Goal: Check status: Check status

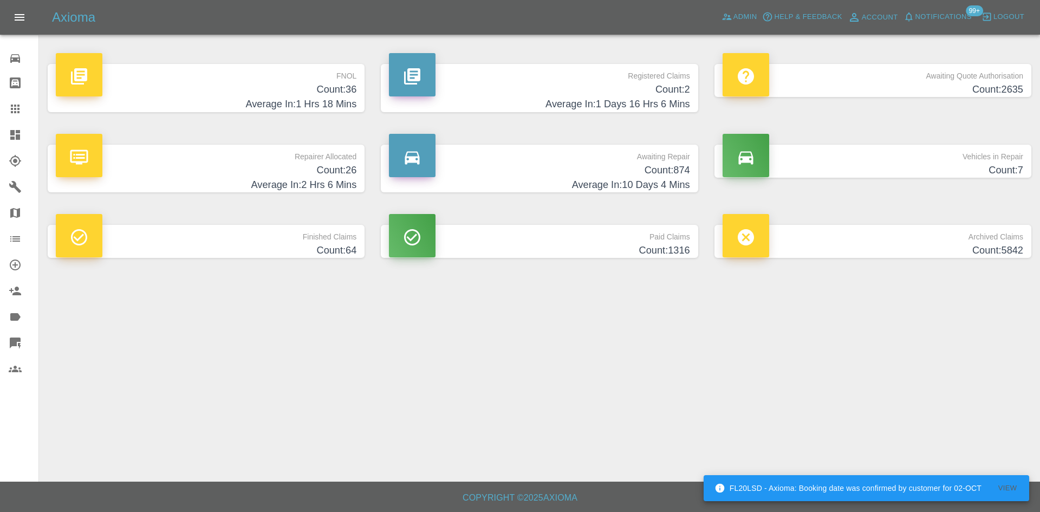
click at [0, 122] on link "Dashboard" at bounding box center [19, 135] width 38 height 26
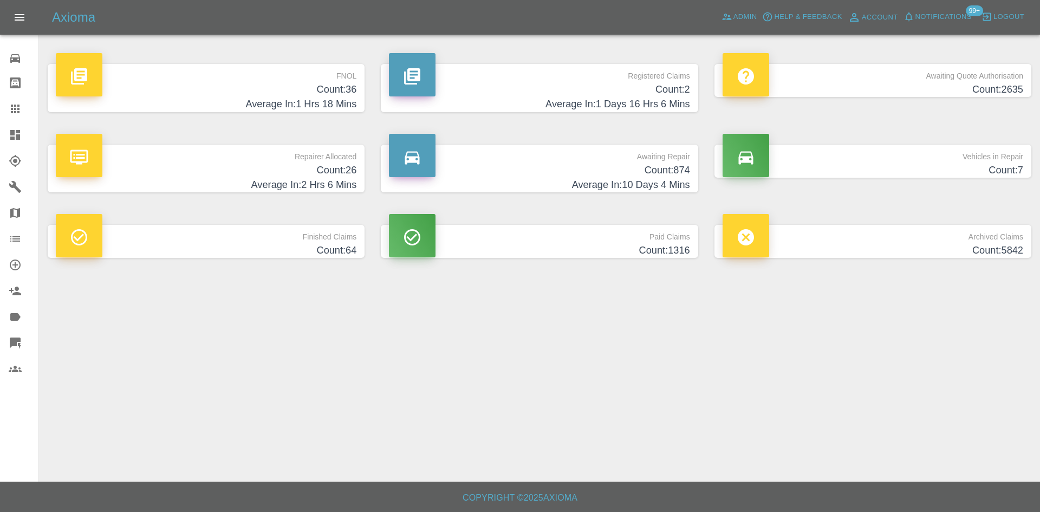
click at [573, 93] on h4 "Count: 2" at bounding box center [539, 89] width 301 height 15
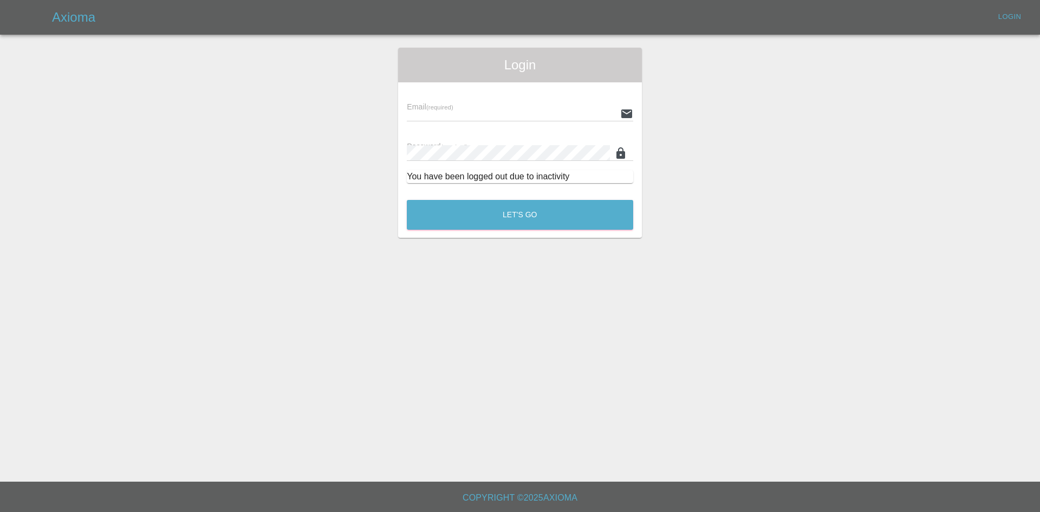
type input "[PERSON_NAME][EMAIL_ADDRESS][PERSON_NAME][DOMAIN_NAME]"
click at [429, 206] on button "Let's Go" at bounding box center [520, 215] width 226 height 30
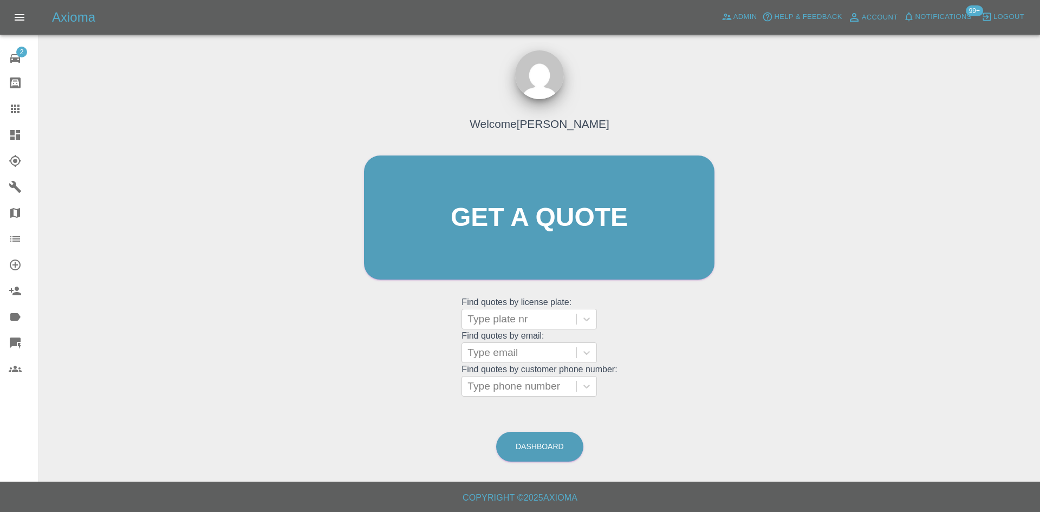
click at [8, 140] on link "Dashboard" at bounding box center [19, 135] width 38 height 26
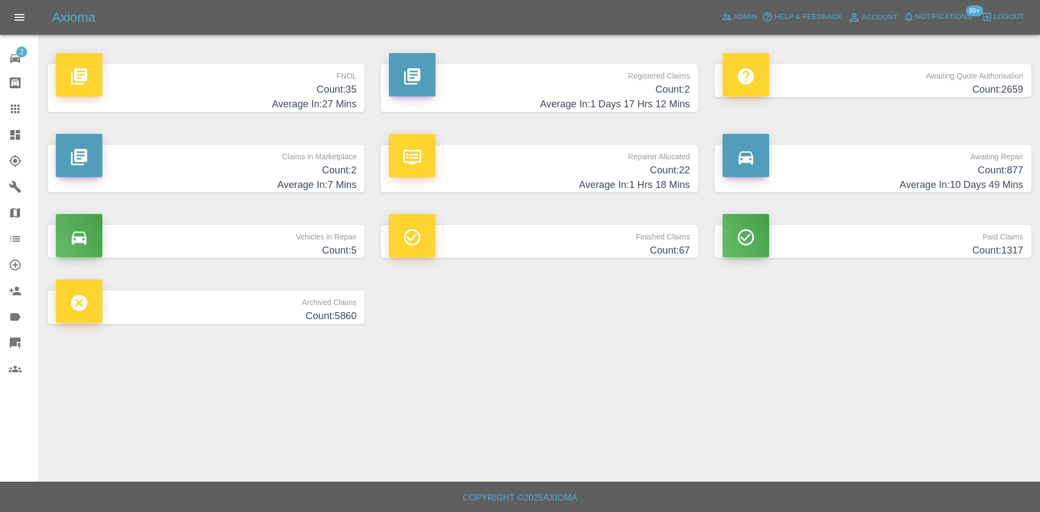
click at [589, 96] on h4 "Count: 2" at bounding box center [539, 89] width 301 height 15
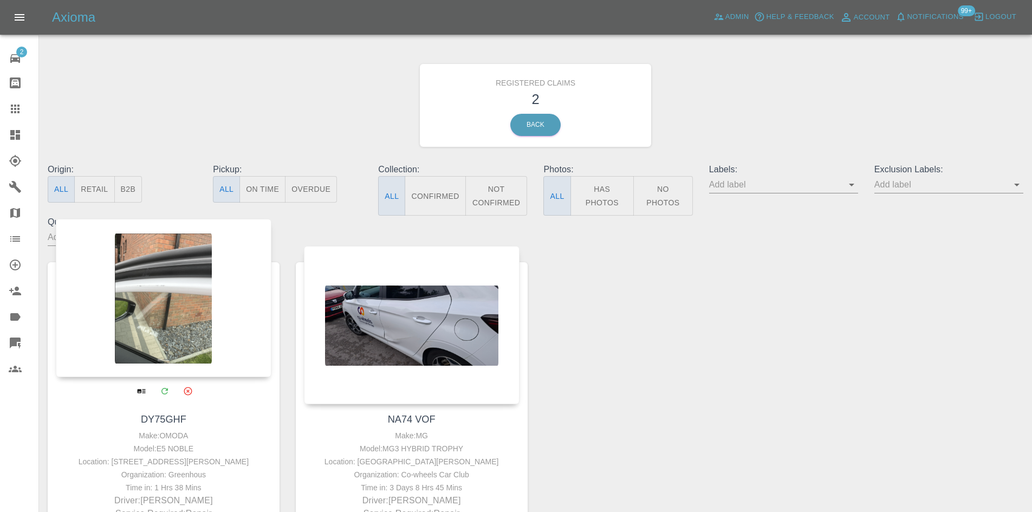
click at [179, 260] on div at bounding box center [164, 298] width 216 height 158
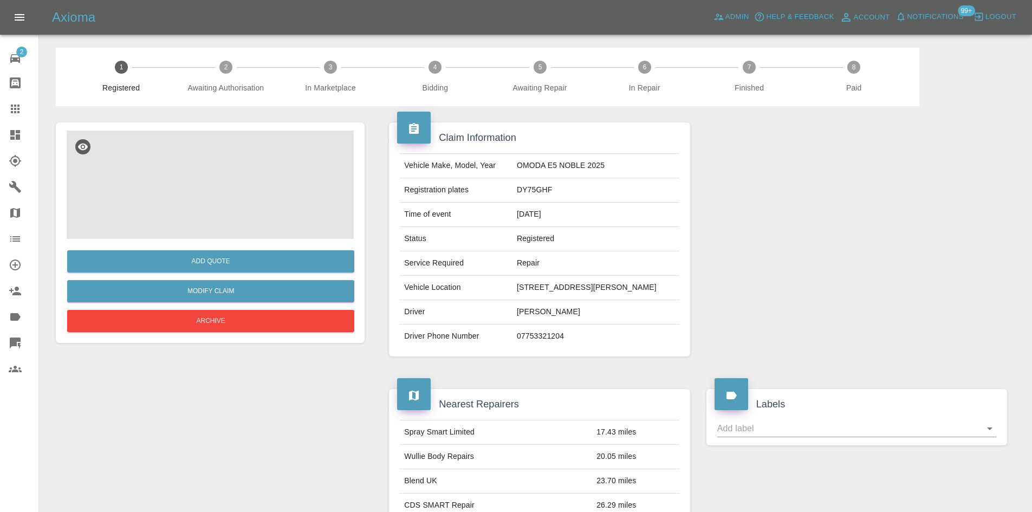
click at [192, 192] on img at bounding box center [210, 184] width 287 height 108
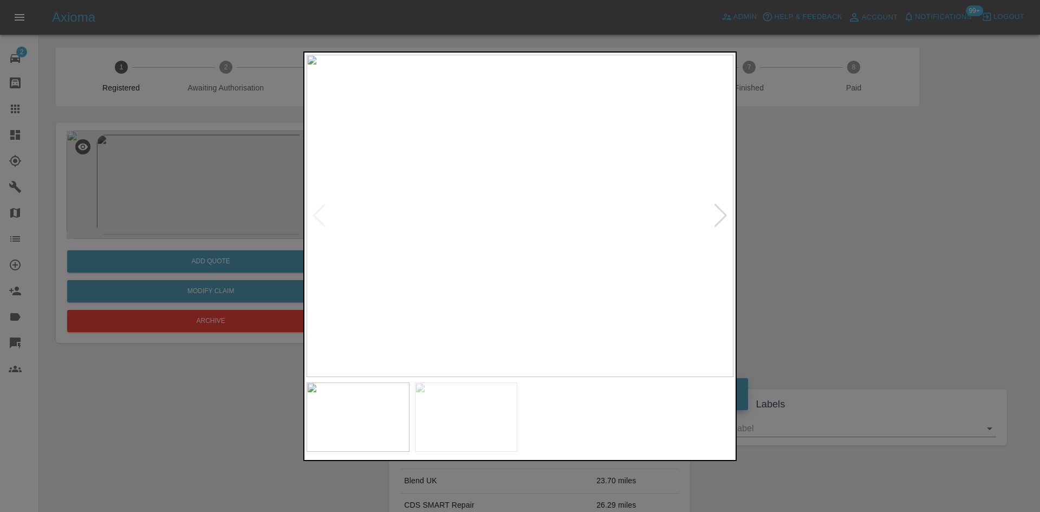
click at [518, 195] on img at bounding box center [519, 216] width 427 height 322
click at [517, 195] on img at bounding box center [519, 216] width 427 height 322
click at [585, 206] on img at bounding box center [530, 277] width 1280 height 967
click at [584, 206] on img at bounding box center [530, 277] width 1280 height 967
click at [722, 211] on div at bounding box center [720, 216] width 15 height 24
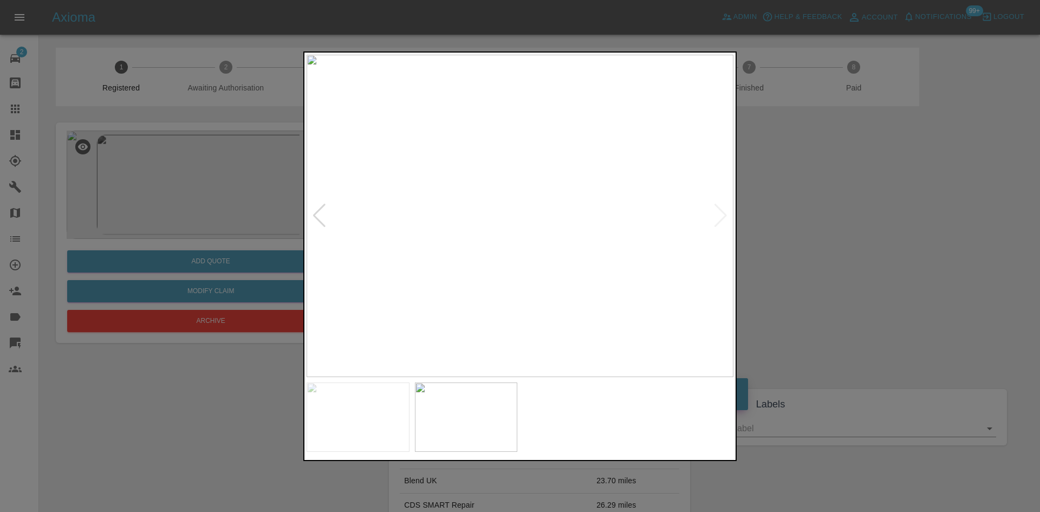
click at [802, 214] on div at bounding box center [520, 256] width 1040 height 512
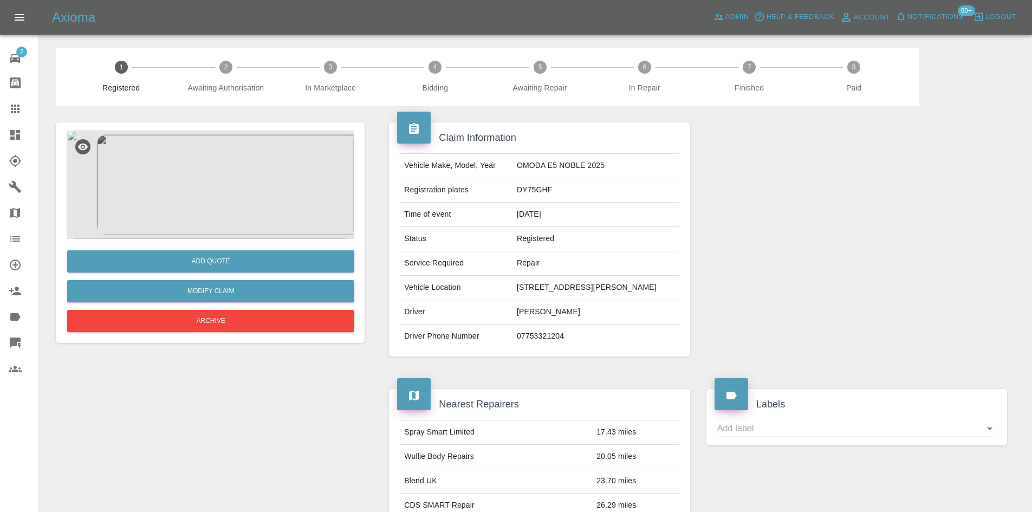
drag, startPoint x: 22, startPoint y: 131, endPoint x: 29, endPoint y: 126, distance: 8.5
click at [22, 131] on div at bounding box center [24, 134] width 30 height 13
